Goal: Navigation & Orientation: Find specific page/section

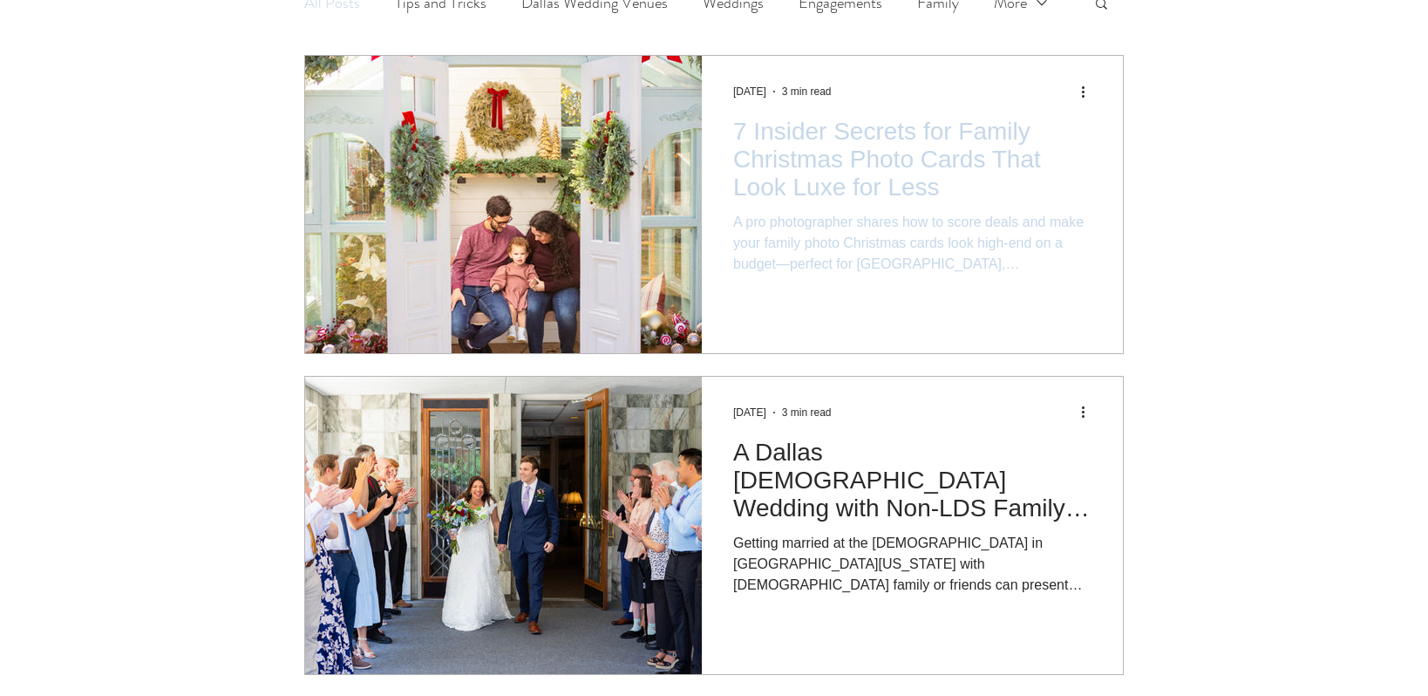
scroll to position [203, 0]
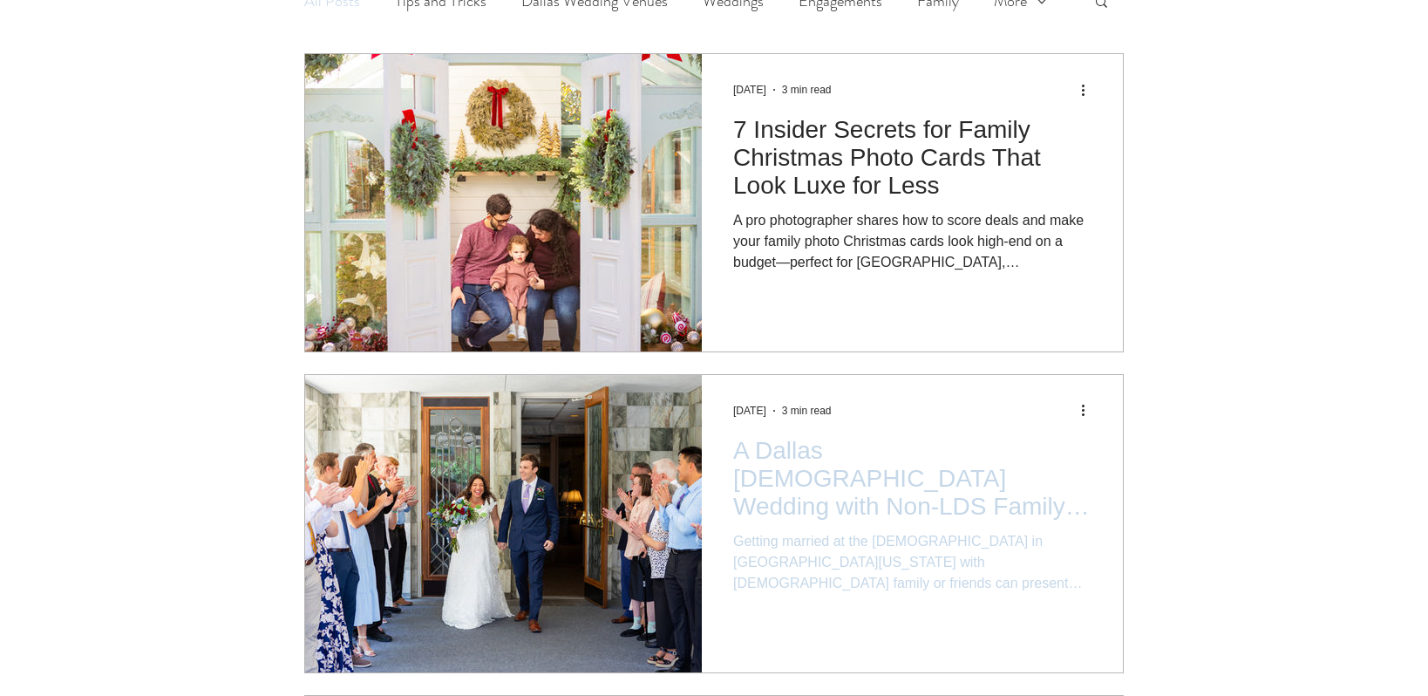
click at [932, 459] on h2 "A Dallas [DEMOGRAPHIC_DATA] Wedding with Non-LDS Family: Making Everyone Feel I…" at bounding box center [912, 479] width 358 height 84
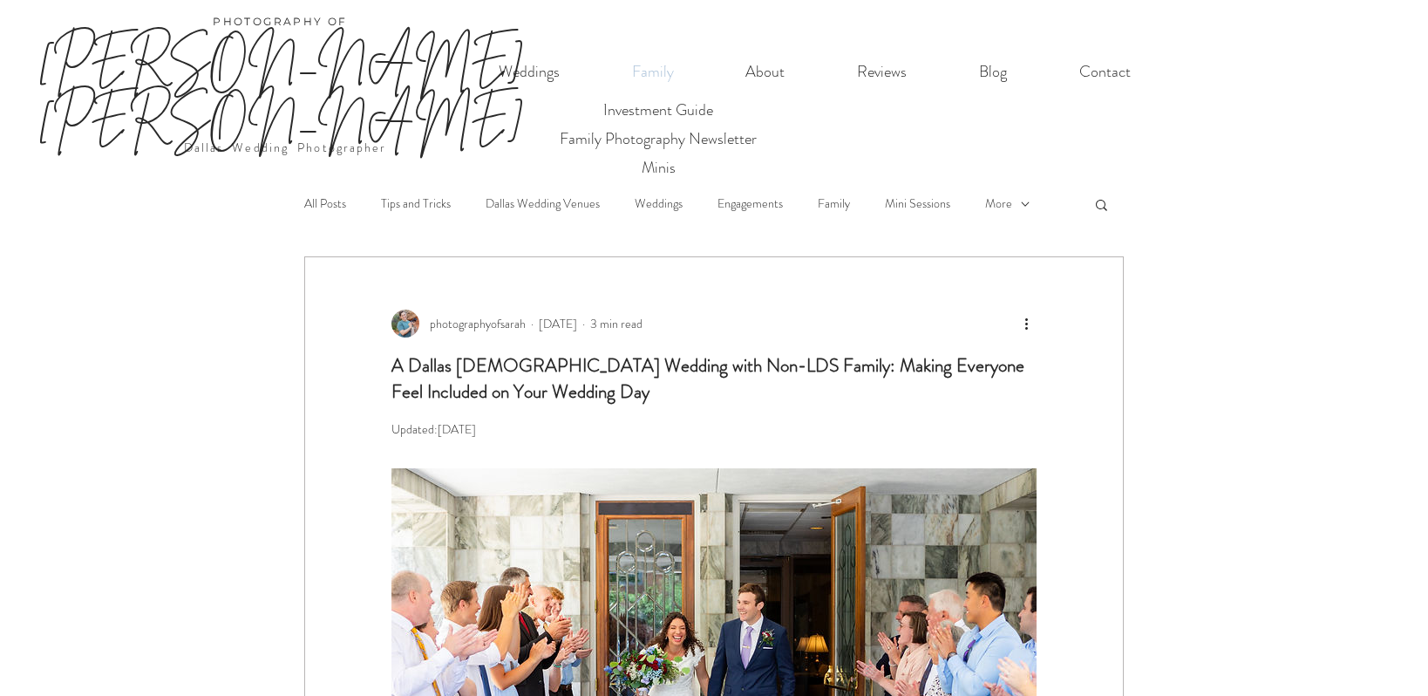
click at [646, 65] on p "Family" at bounding box center [652, 72] width 59 height 36
